Goal: Task Accomplishment & Management: Manage account settings

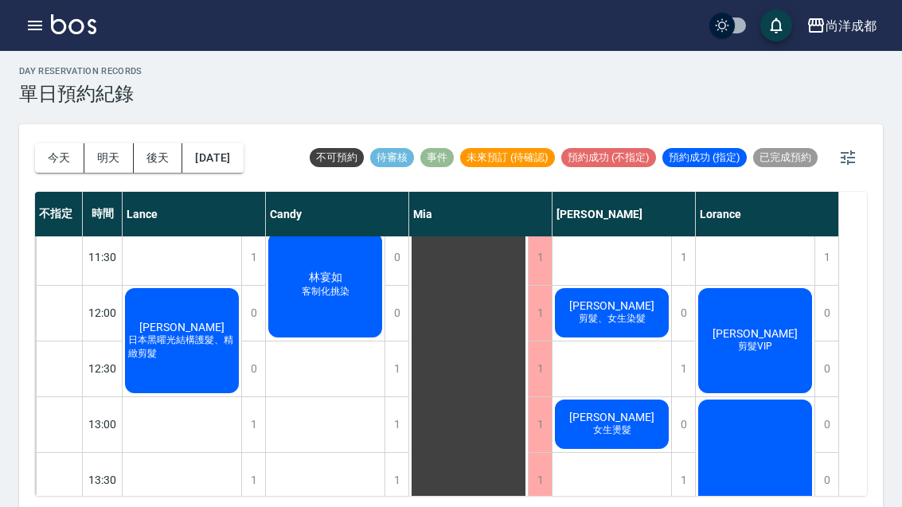
scroll to position [200, 0]
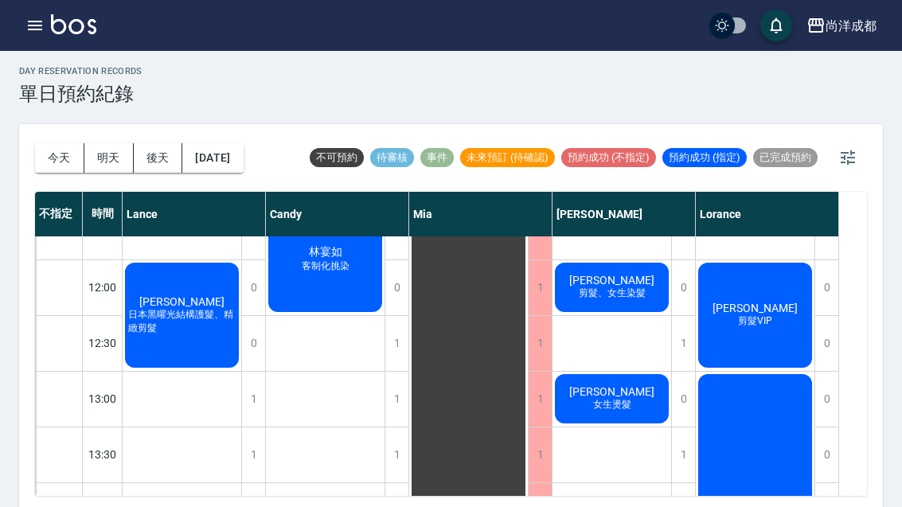
click at [754, 322] on span "剪髮VIP" at bounding box center [755, 321] width 41 height 14
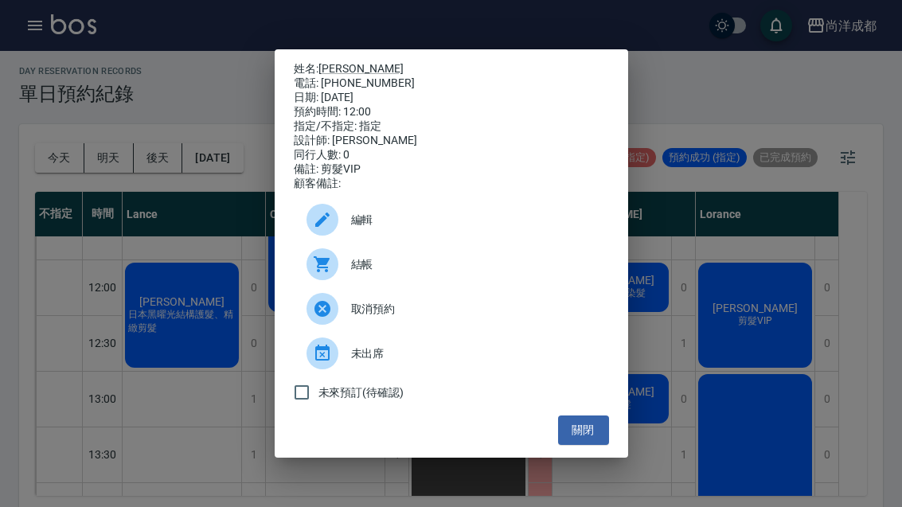
click at [344, 62] on link "吳柏彥" at bounding box center [360, 68] width 85 height 13
click at [583, 441] on button "關閉" at bounding box center [583, 429] width 51 height 29
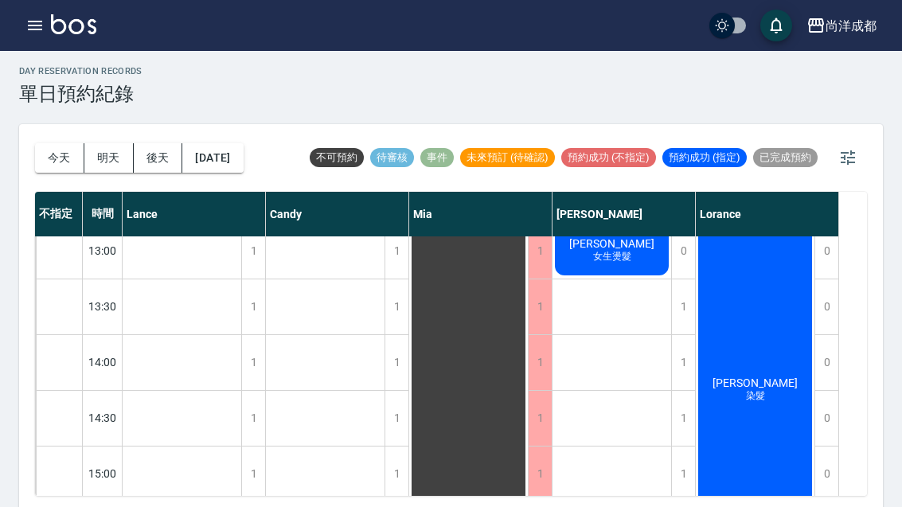
scroll to position [349, 0]
click at [683, 369] on div "1" at bounding box center [683, 361] width 24 height 55
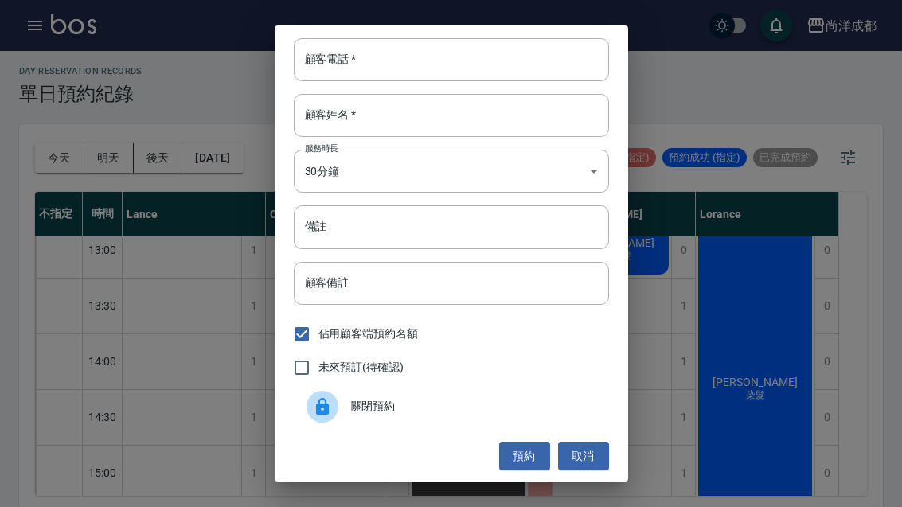
click at [670, 322] on div "顧客電話   * 顧客電話   * 顧客姓名   * 顧客姓名   * 服務時長 30分鐘 1 服務時長 備註 備註 顧客備註 顧客備註 佔用顧客端預約名額 …" at bounding box center [451, 253] width 902 height 507
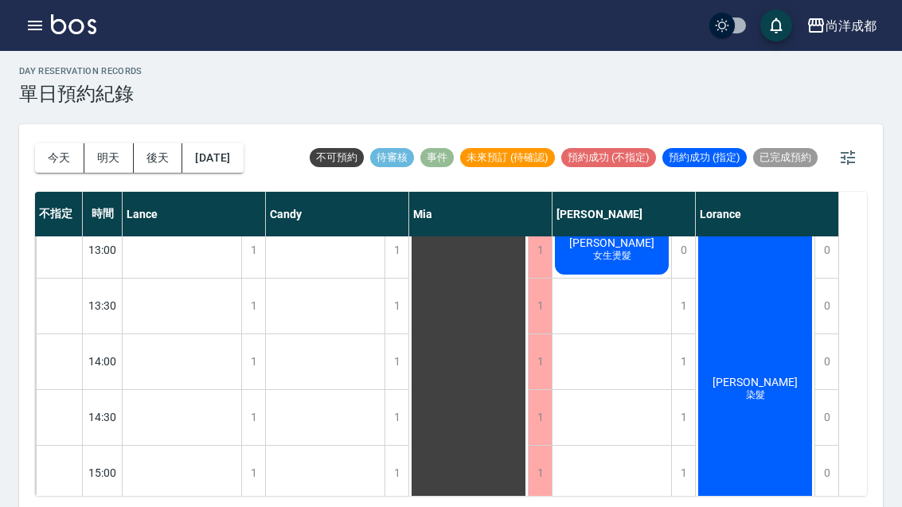
click at [685, 365] on div "1" at bounding box center [683, 361] width 24 height 55
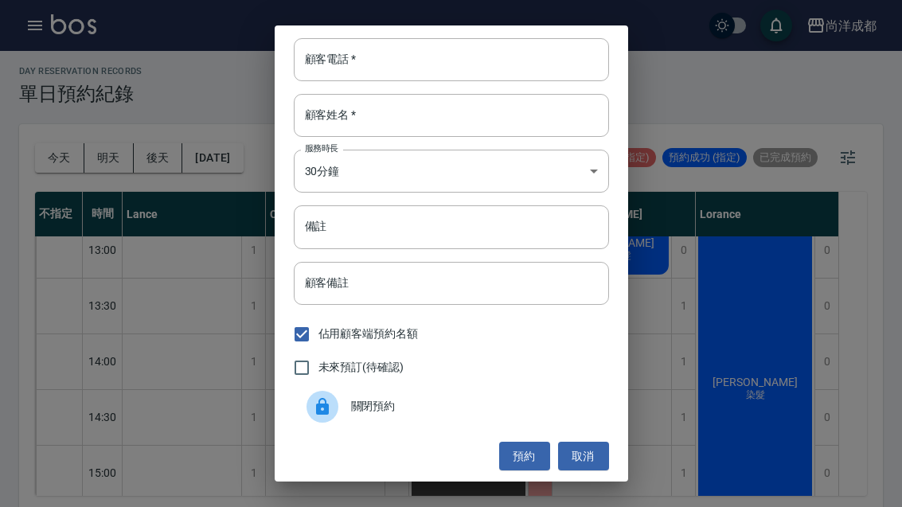
click at [388, 64] on input "顧客電話   *" at bounding box center [451, 59] width 315 height 43
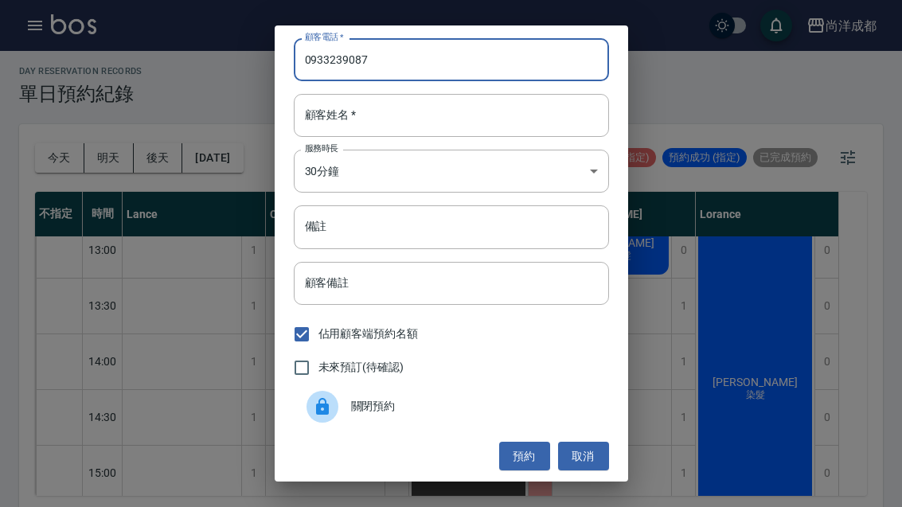
type input "0933239087"
click at [378, 111] on input "顧客姓名   *" at bounding box center [451, 115] width 315 height 43
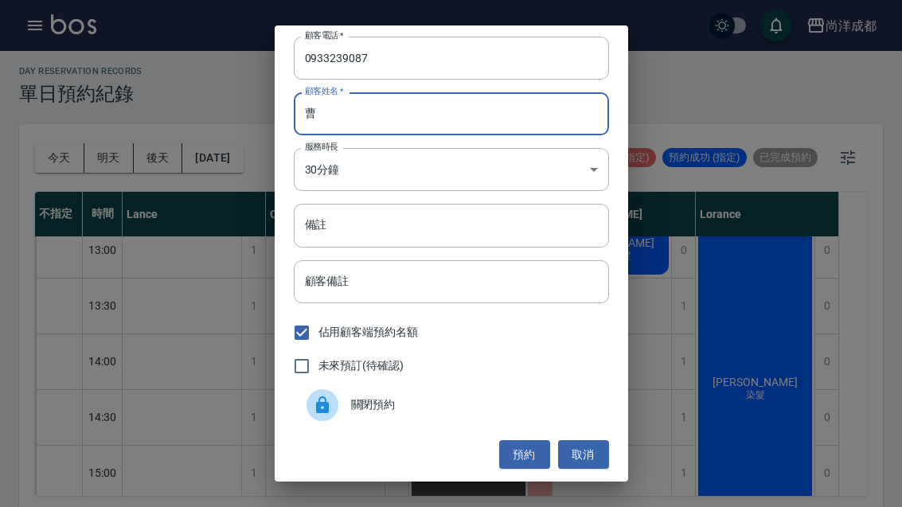
scroll to position [2, 0]
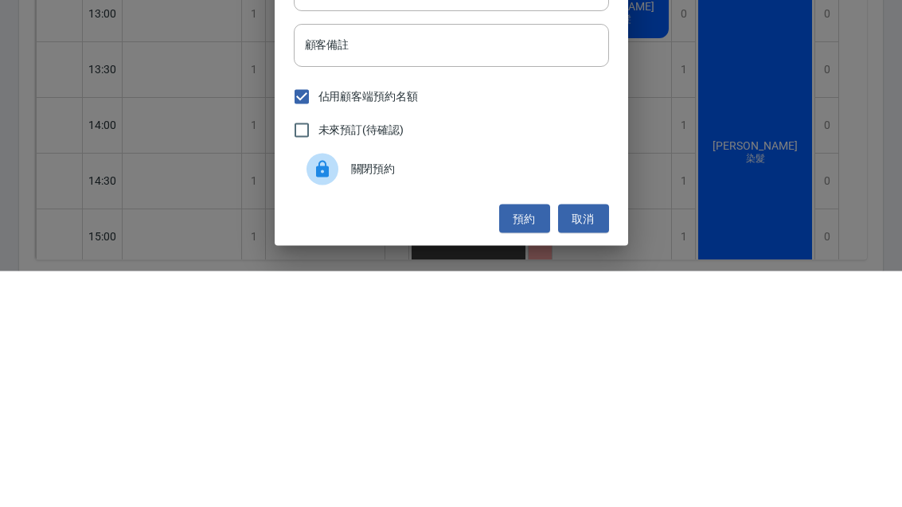
type input "曹"
click at [376, 260] on input "顧客備註" at bounding box center [451, 281] width 315 height 43
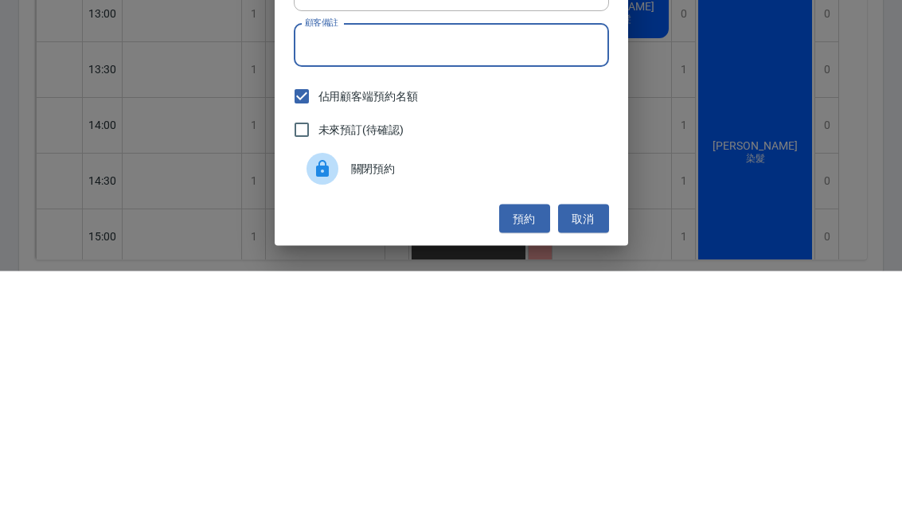
type input "&"
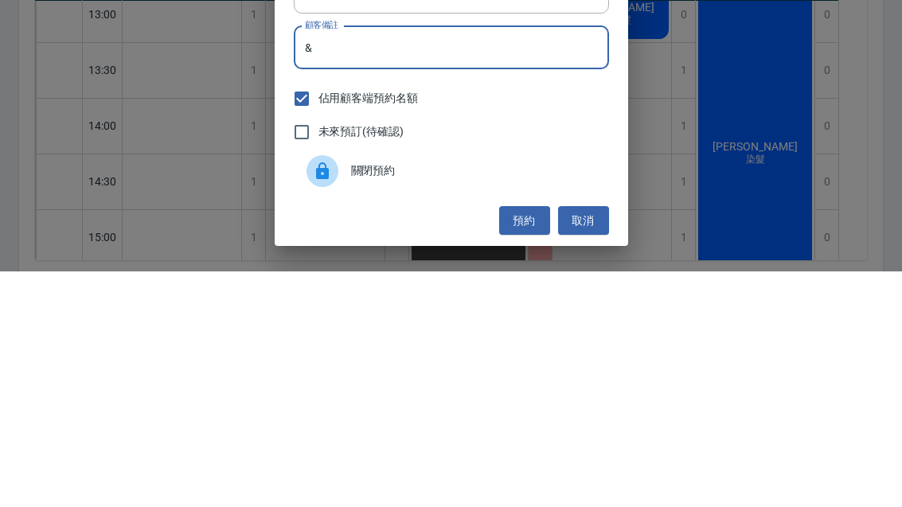
scroll to position [0, 0]
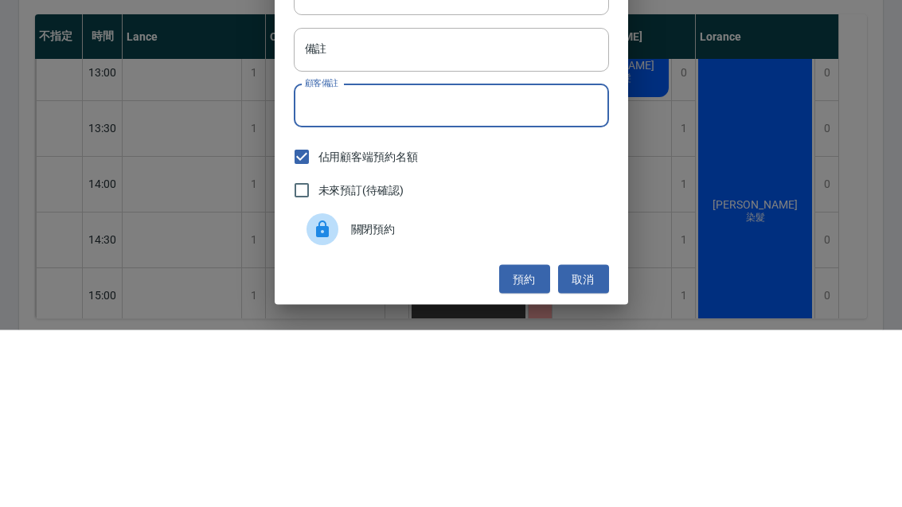
click at [358, 205] on input "備註" at bounding box center [451, 226] width 315 height 43
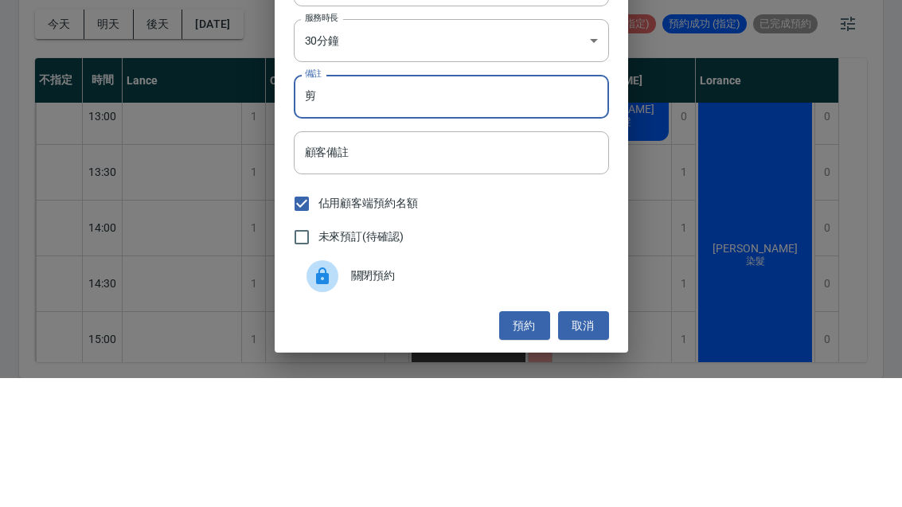
scroll to position [55, 0]
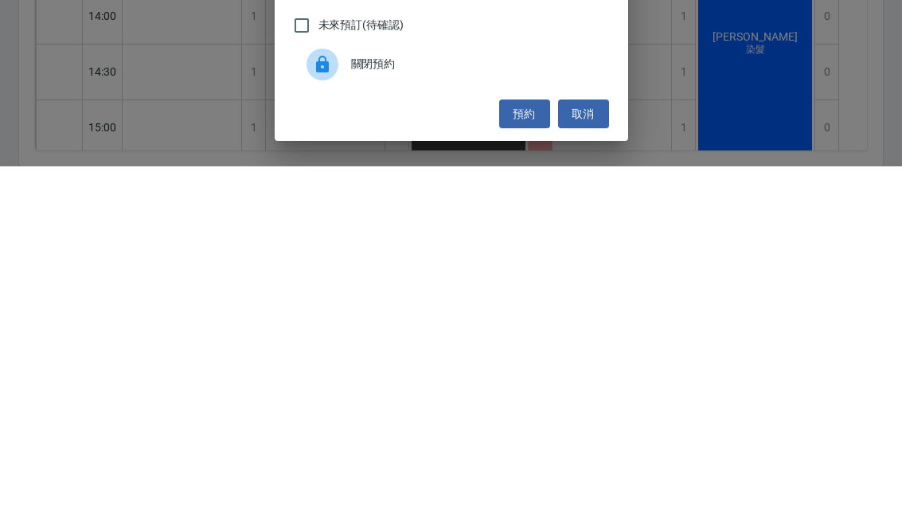
type input "剪"
click at [518, 440] on button "預約" at bounding box center [524, 454] width 51 height 29
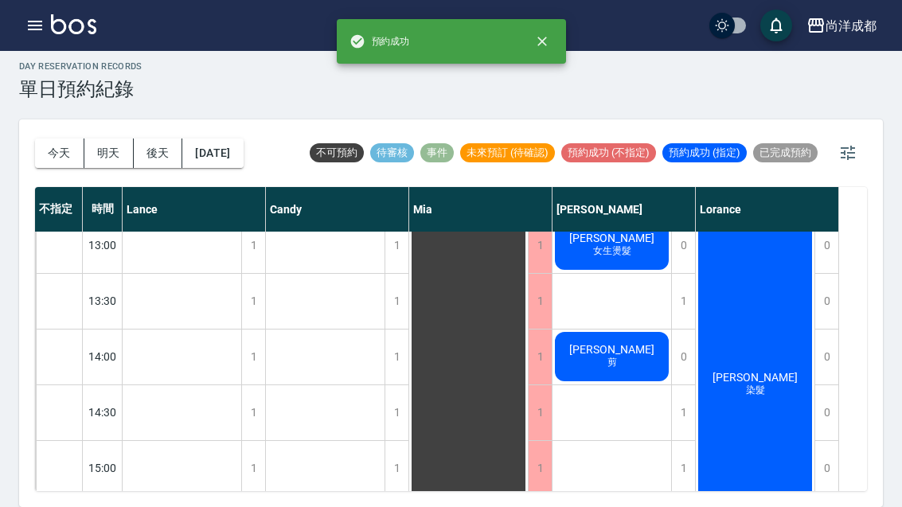
click at [611, 343] on span "曹素青" at bounding box center [612, 349] width 92 height 13
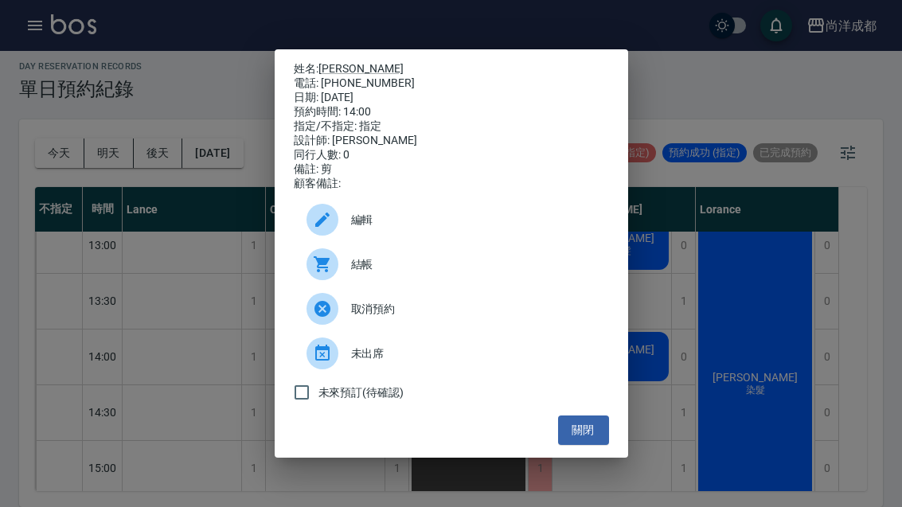
click at [343, 62] on link "曹素青" at bounding box center [360, 68] width 85 height 13
click at [657, 380] on div "姓名: 曹素青 電話: 0933239087 日期: 2025/09/23 預約時間: 14:00 指定/不指定: 指定 設計師: Benny 同行人數: 0…" at bounding box center [451, 253] width 902 height 507
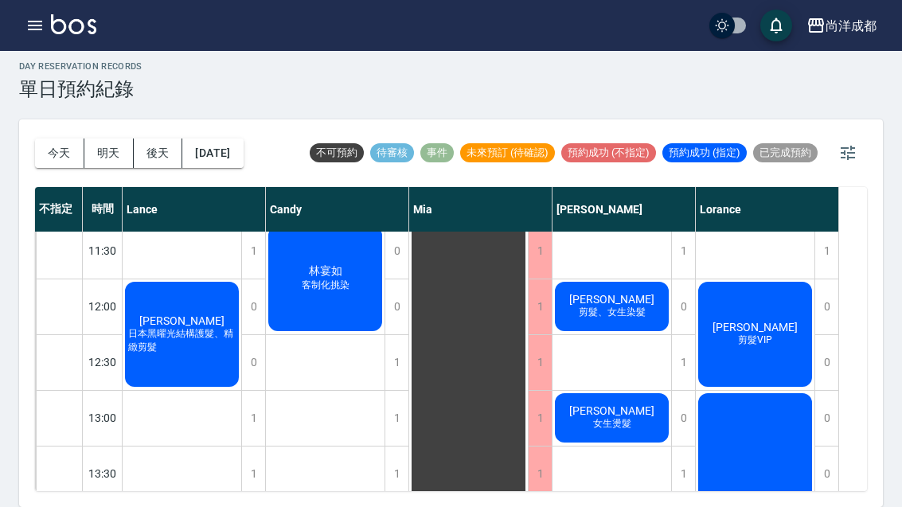
scroll to position [171, 0]
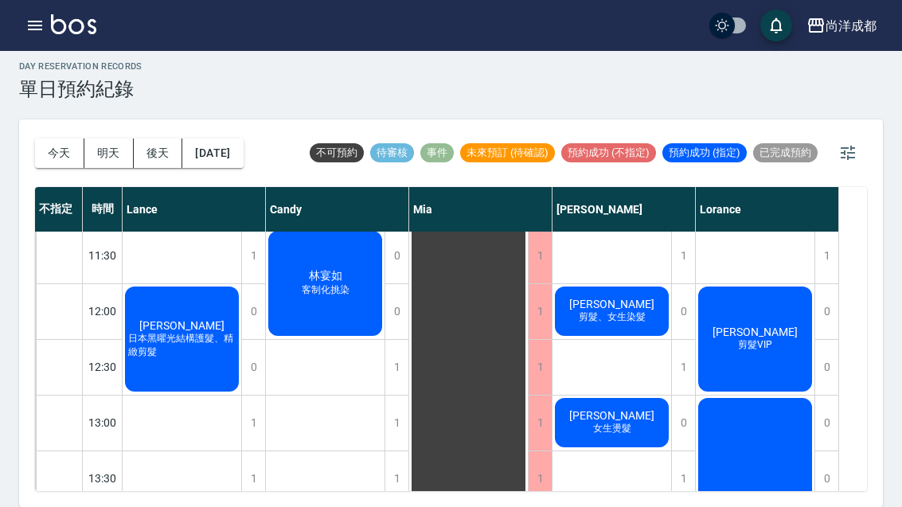
click at [592, 422] on span "女生燙髮" at bounding box center [612, 429] width 45 height 14
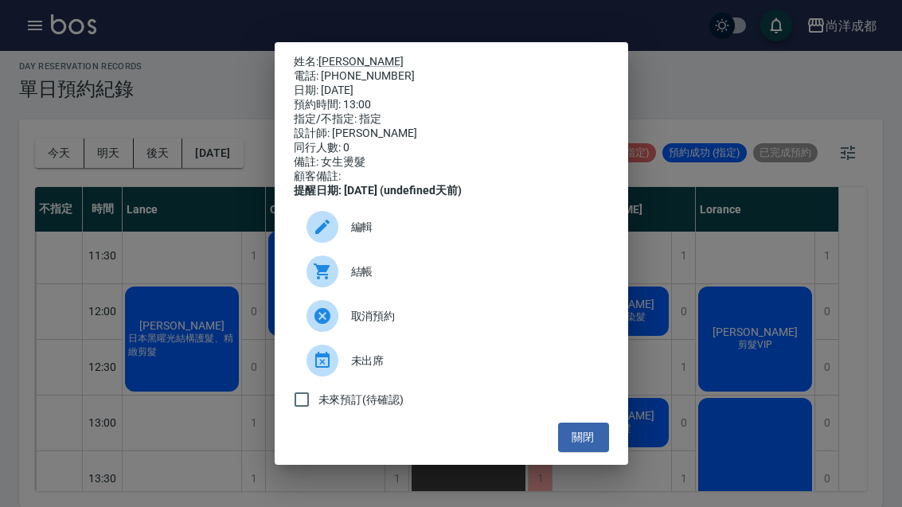
click at [580, 452] on button "關閉" at bounding box center [583, 437] width 51 height 29
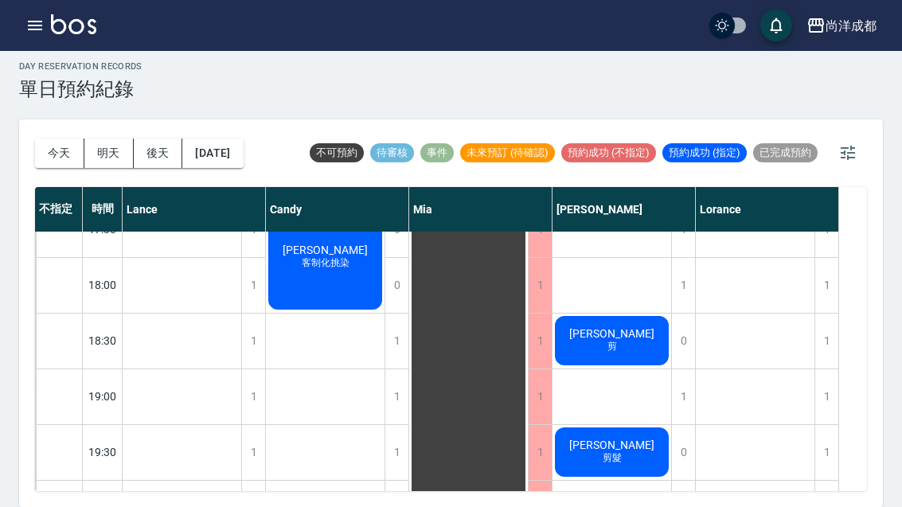
scroll to position [864, 0]
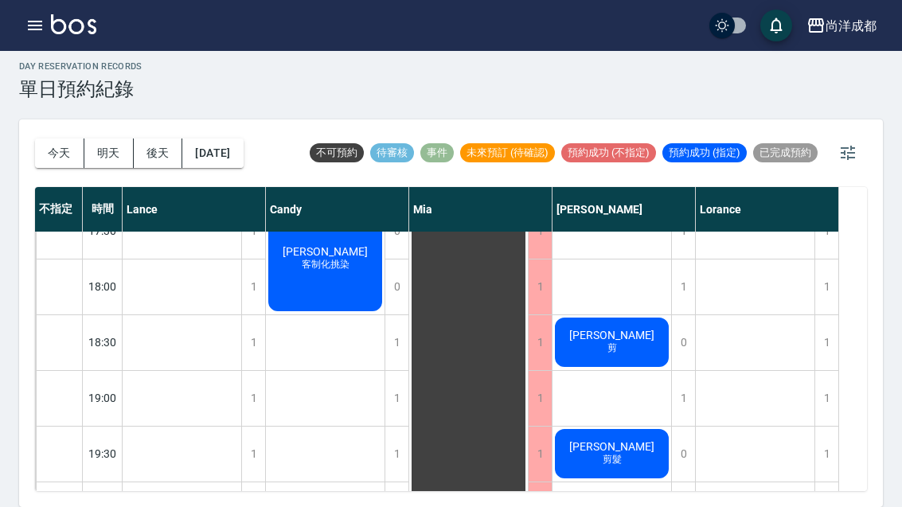
click at [61, 138] on button "今天" at bounding box center [59, 152] width 49 height 29
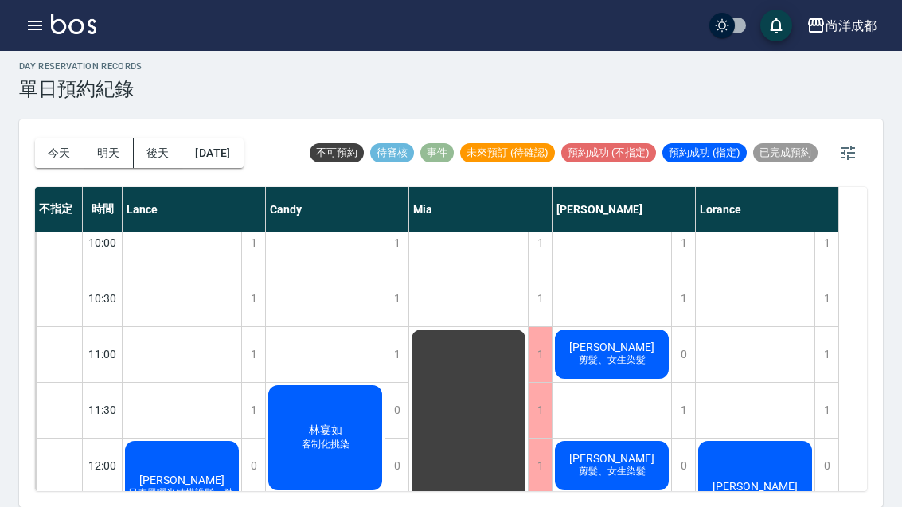
scroll to position [57, 0]
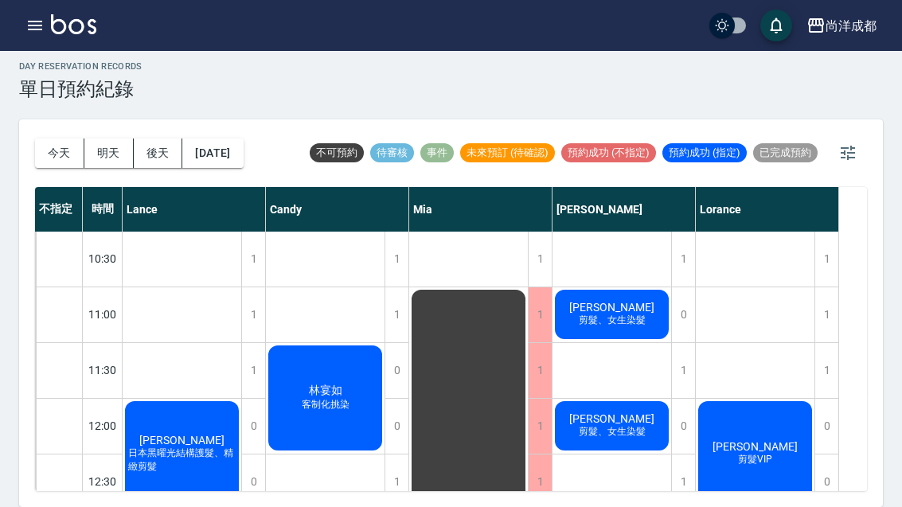
click at [224, 138] on button "2025/09/23" at bounding box center [212, 152] width 60 height 29
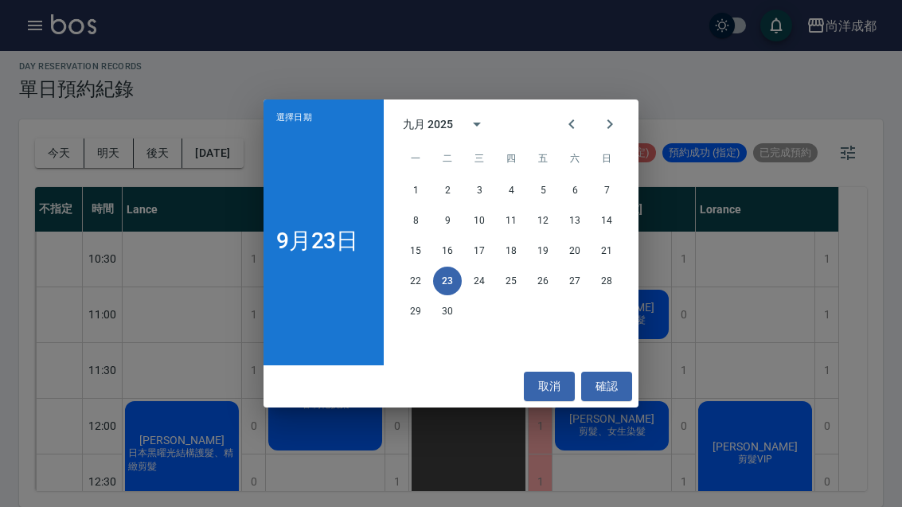
click at [420, 280] on button "22" at bounding box center [415, 281] width 29 height 29
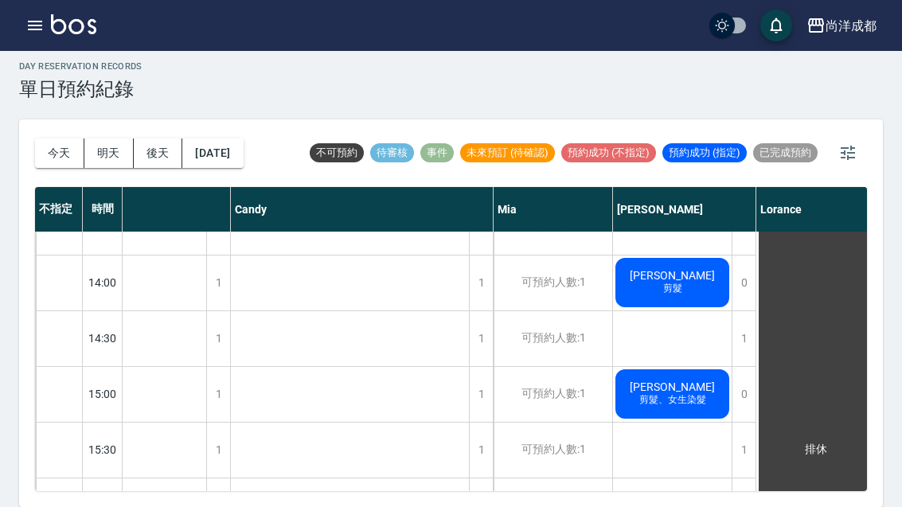
scroll to position [441, 29]
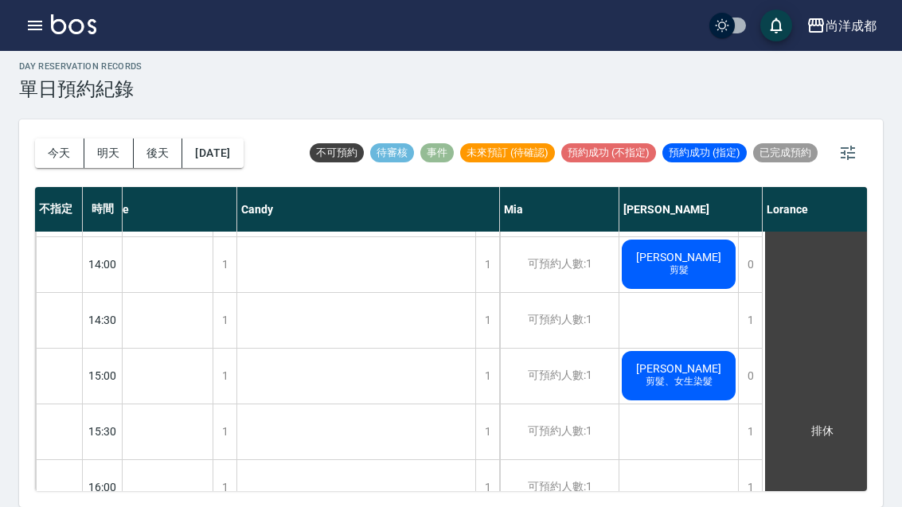
click at [695, 362] on span "蘇珮玉" at bounding box center [679, 368] width 92 height 13
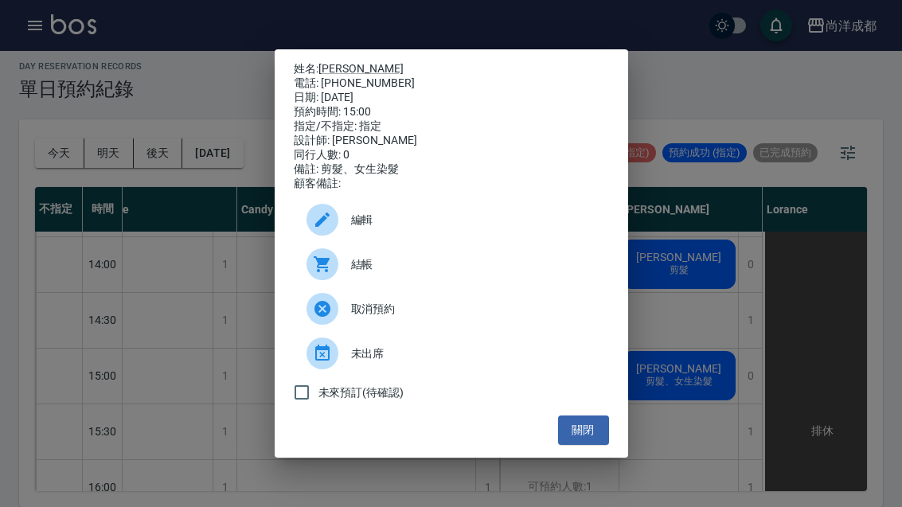
click at [345, 62] on link "蘇珮玉" at bounding box center [360, 68] width 85 height 13
click at [598, 445] on button "關閉" at bounding box center [583, 429] width 51 height 29
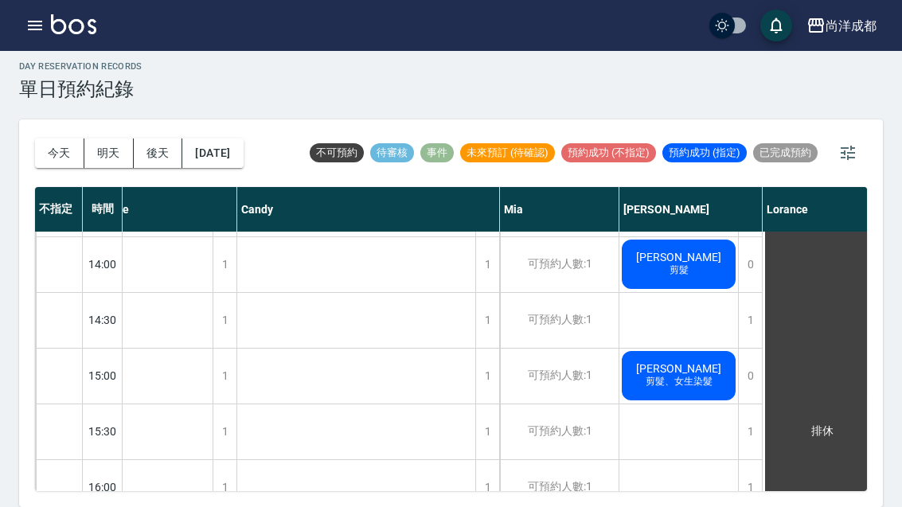
click at [67, 138] on button "今天" at bounding box center [59, 152] width 49 height 29
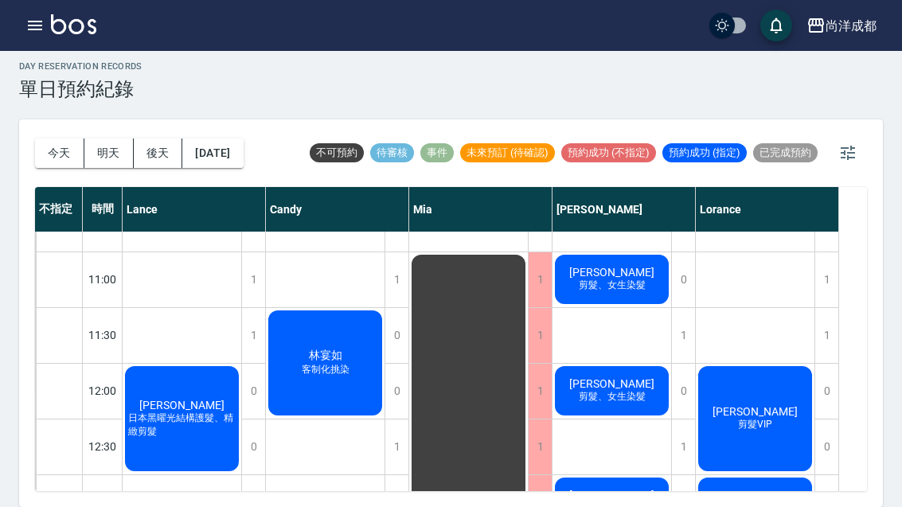
scroll to position [74, 0]
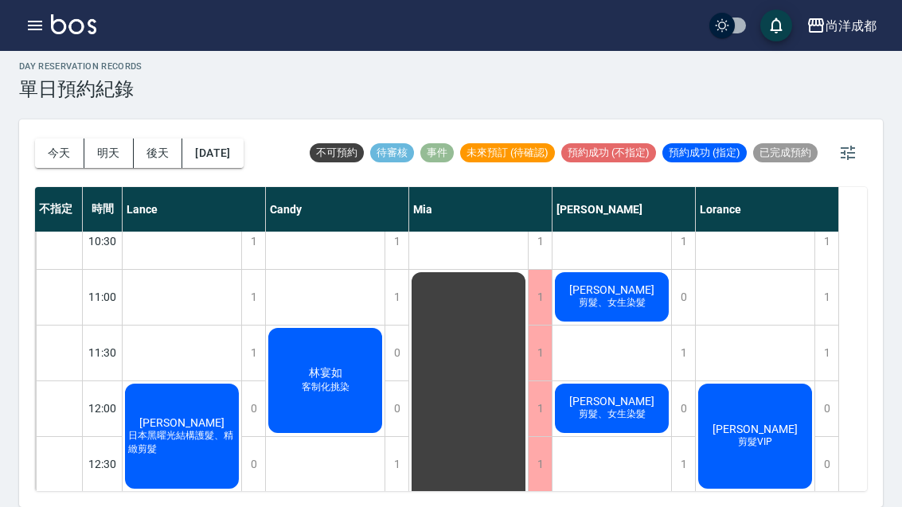
click at [108, 138] on button "明天" at bounding box center [108, 152] width 49 height 29
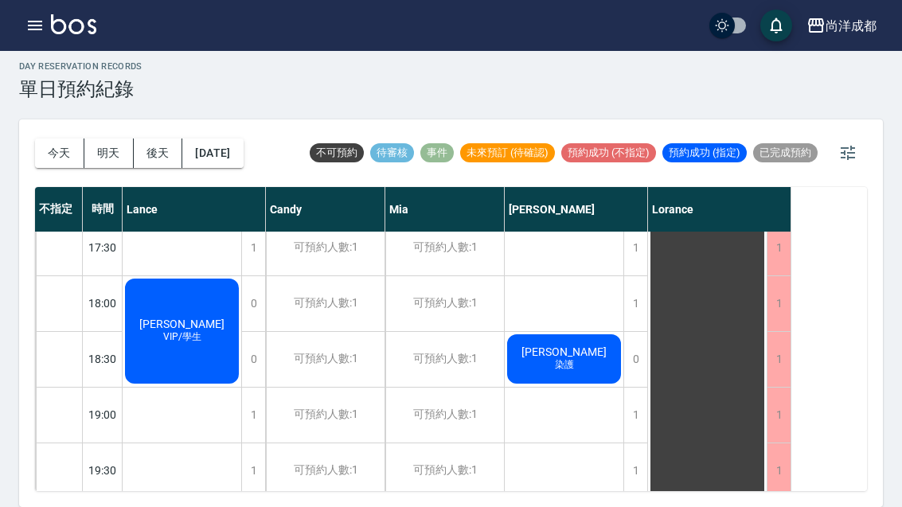
scroll to position [842, 0]
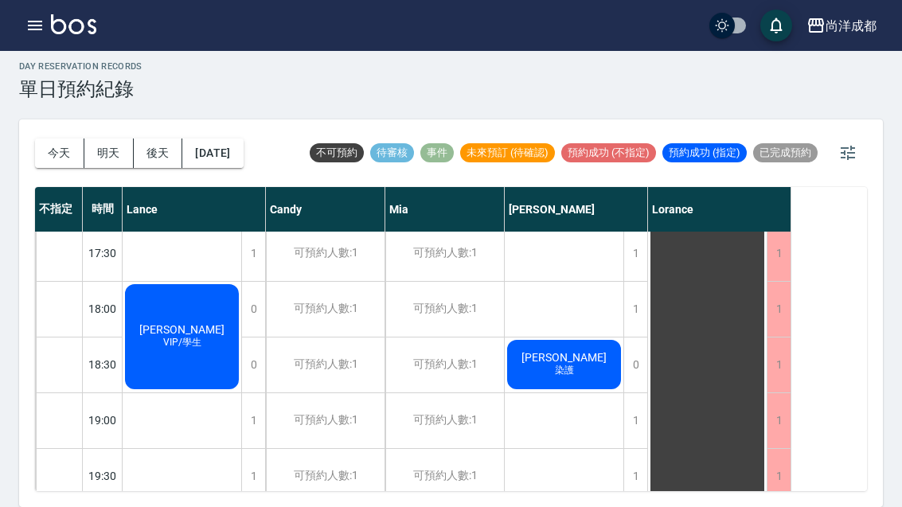
click at [158, 138] on button "後天" at bounding box center [158, 152] width 49 height 29
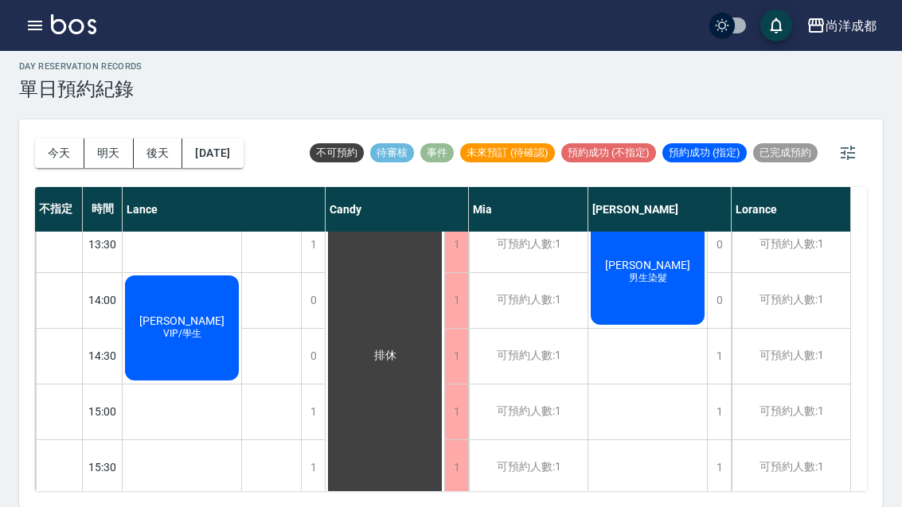
scroll to position [402, 0]
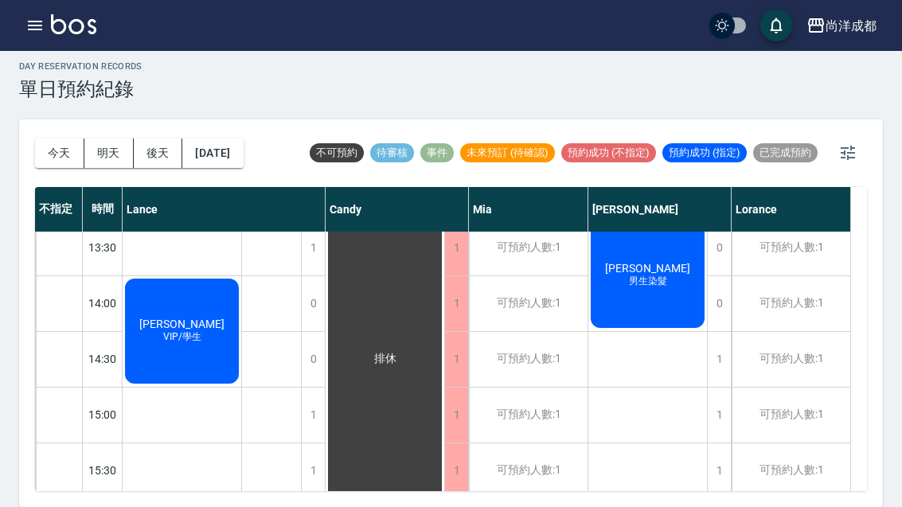
click at [229, 138] on button "2025/09/25" at bounding box center [212, 152] width 60 height 29
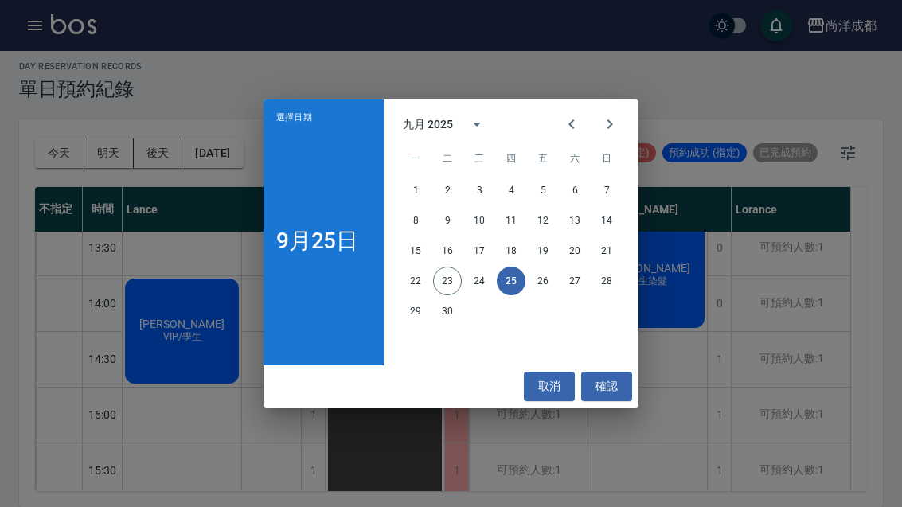
click at [543, 278] on button "26" at bounding box center [542, 281] width 29 height 29
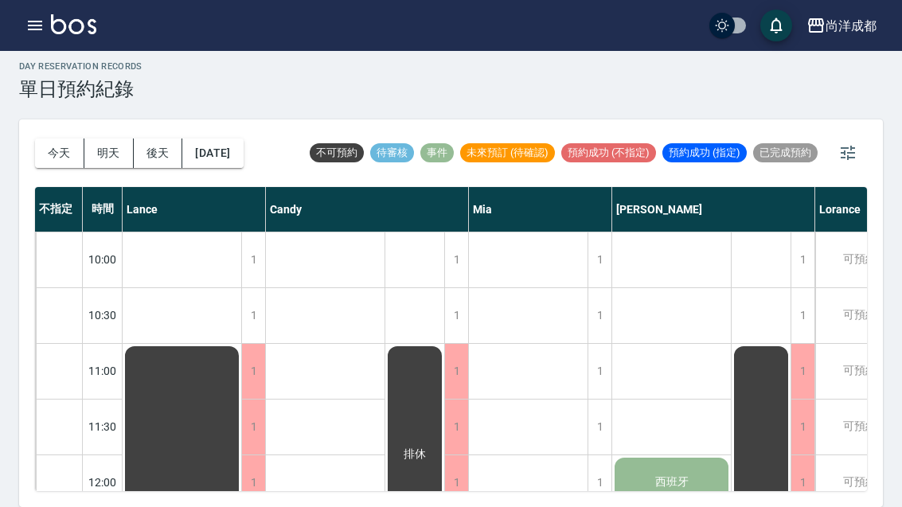
click at [63, 138] on button "今天" at bounding box center [59, 152] width 49 height 29
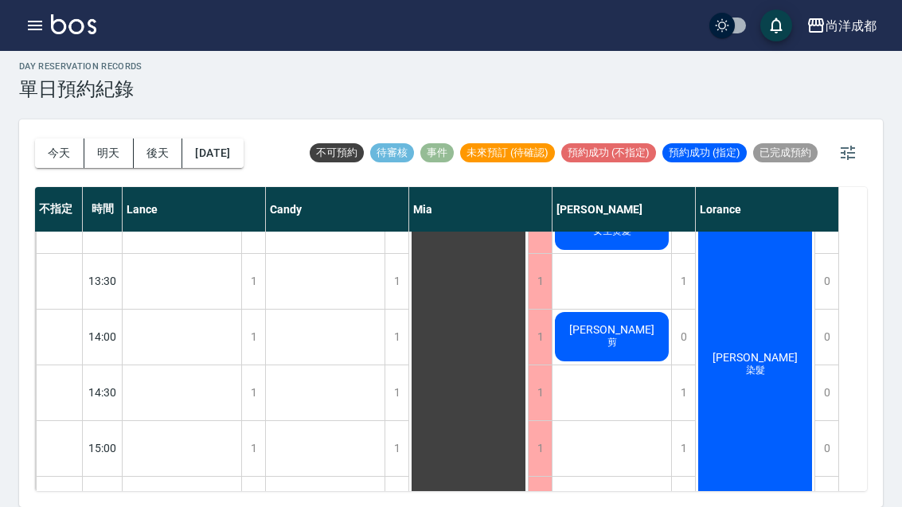
scroll to position [395, 0]
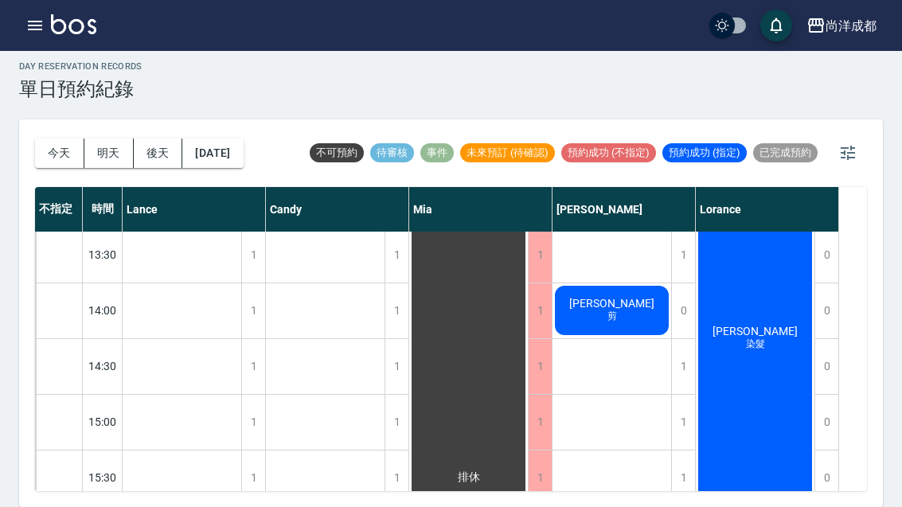
click at [598, 283] on div "曹素青 剪" at bounding box center [611, 310] width 119 height 54
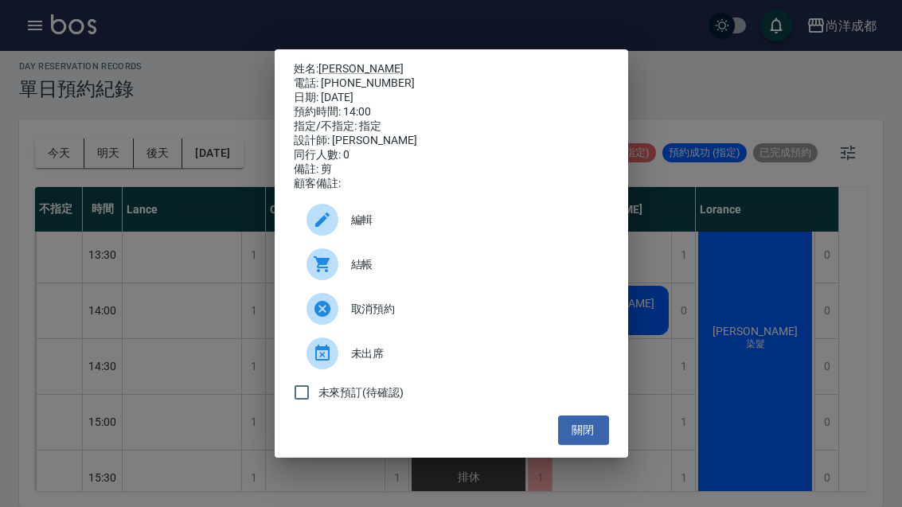
click at [593, 445] on button "關閉" at bounding box center [583, 429] width 51 height 29
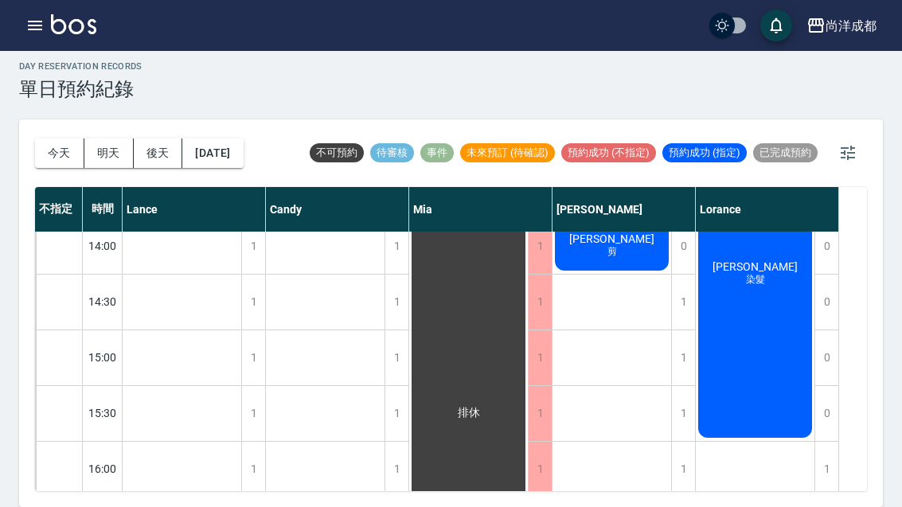
scroll to position [462, 0]
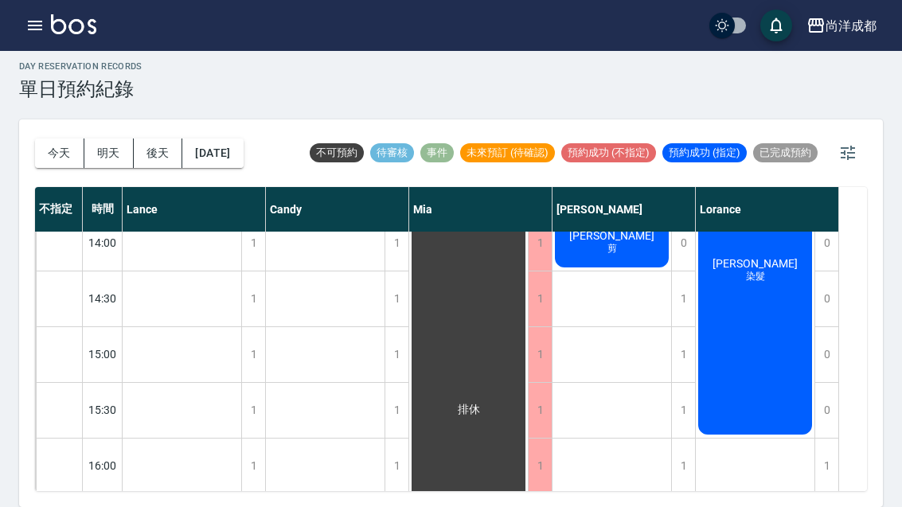
click at [891, 493] on div "day Reservation records 單日預約紀錄 今天 明天 後天 2025/09/23 不可預約 待審核 事件 未來預訂 (待確認) 預約成功 …" at bounding box center [451, 274] width 902 height 465
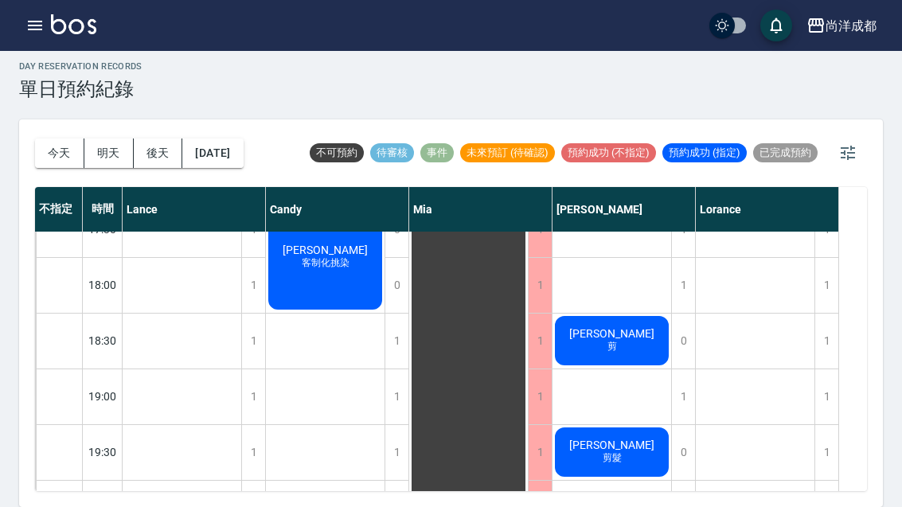
scroll to position [864, 0]
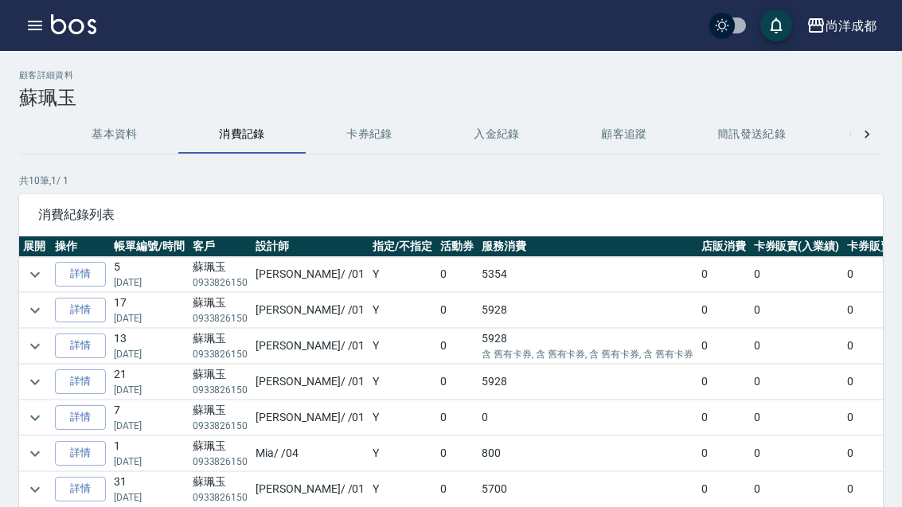
click at [80, 345] on link "詳情" at bounding box center [80, 345] width 51 height 25
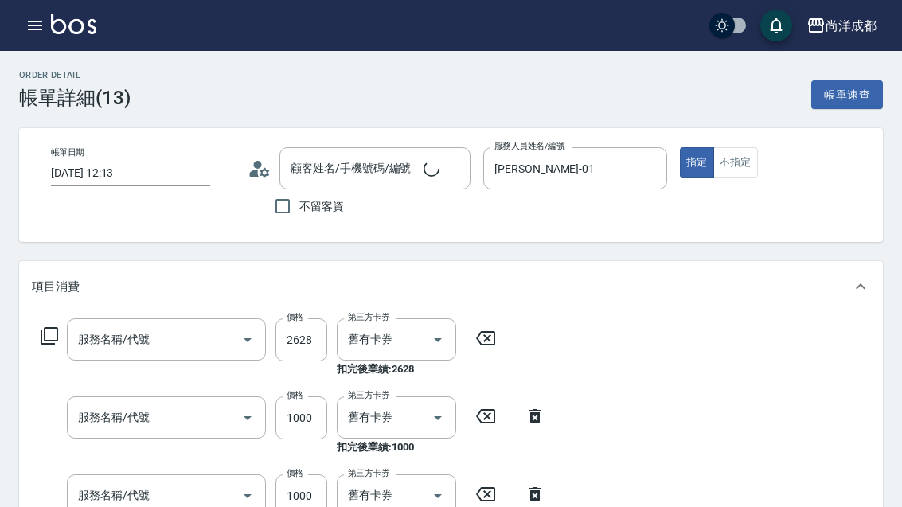
type input "[DATE] 12:13"
type input "蘇珮玉/0933826150/"
type input "[PERSON_NAME]-01"
type input "染髮(501)"
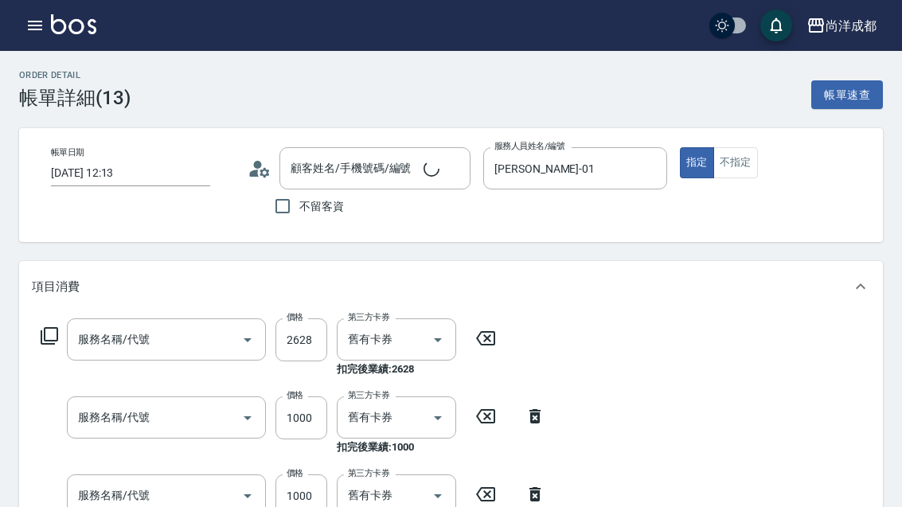
type input "染髮(501)"
type input "剪髮(401)"
